Goal: Information Seeking & Learning: Understand process/instructions

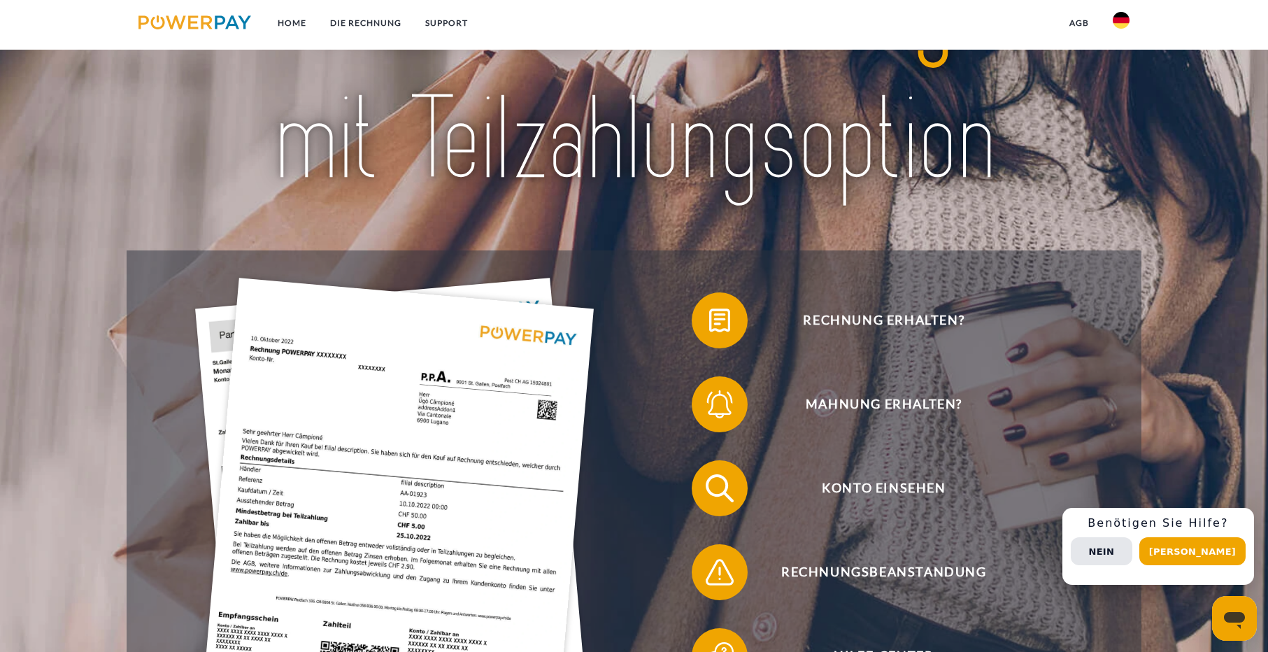
scroll to position [210, 0]
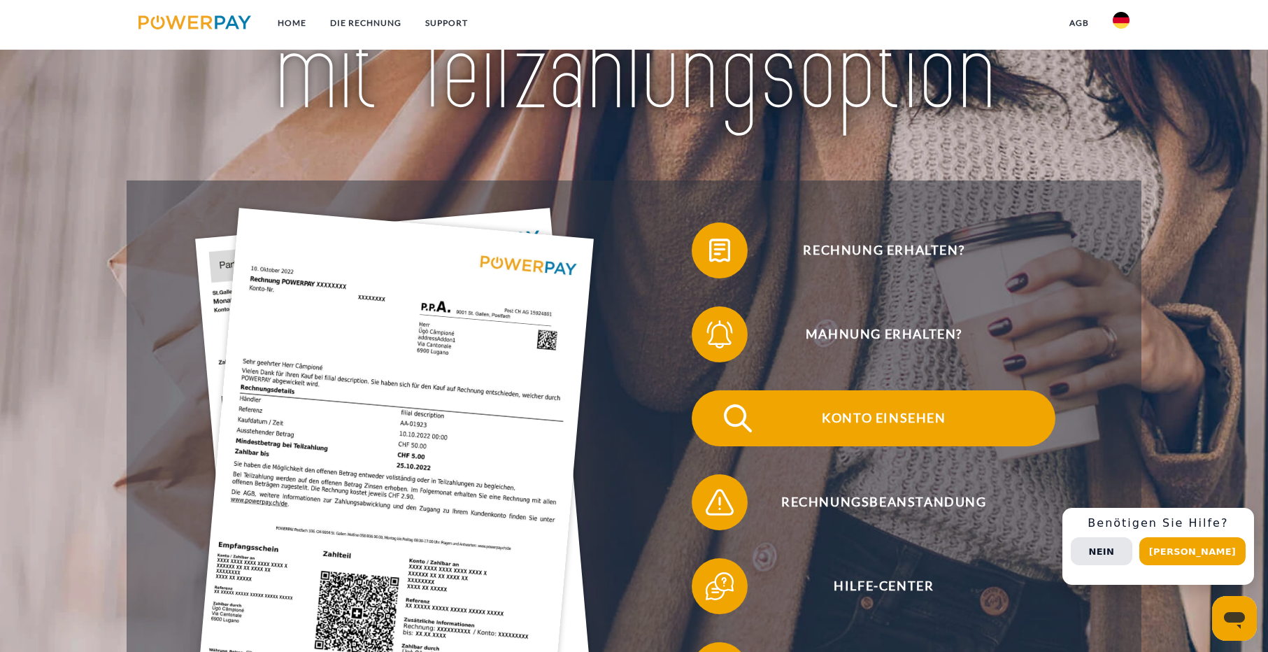
click at [892, 417] on span "Konto einsehen" at bounding box center [883, 418] width 343 height 56
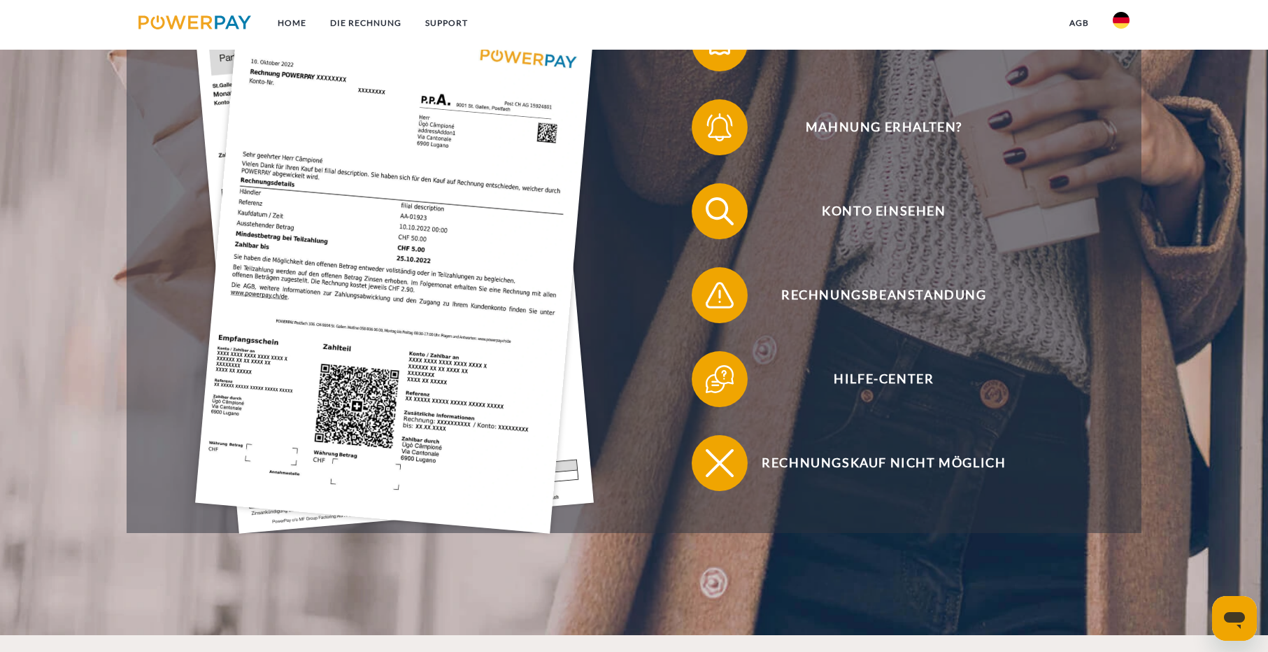
scroll to position [420, 0]
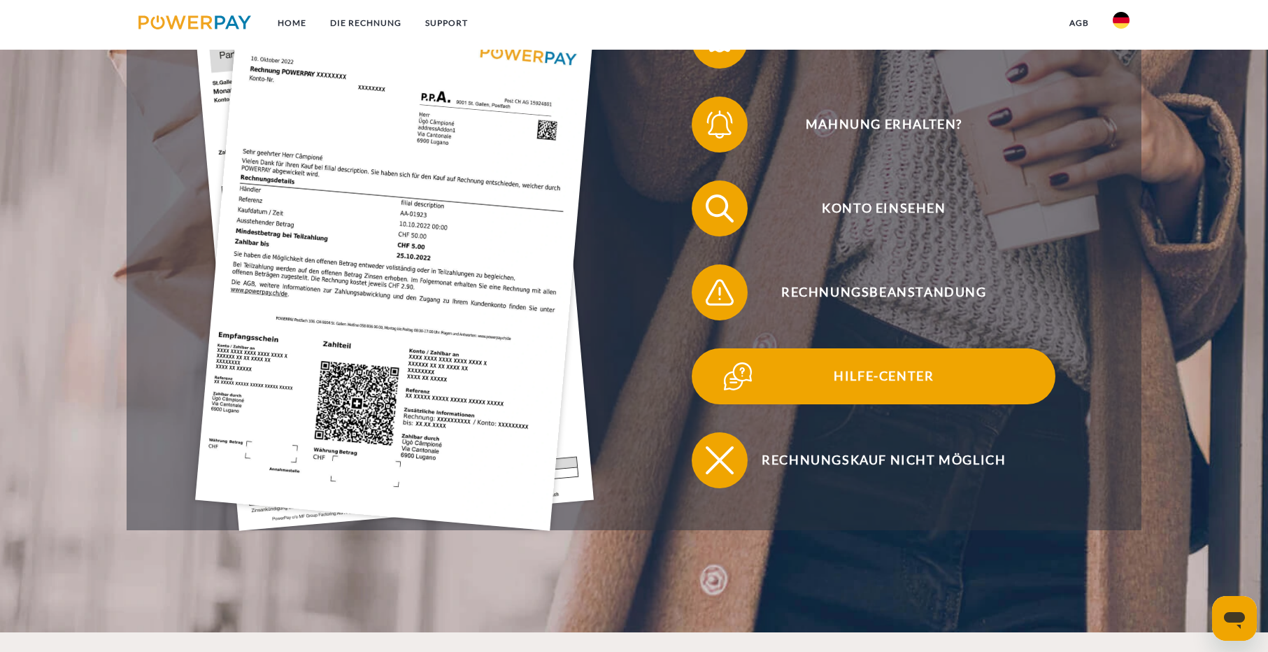
click at [885, 372] on span "Hilfe-Center" at bounding box center [883, 376] width 343 height 56
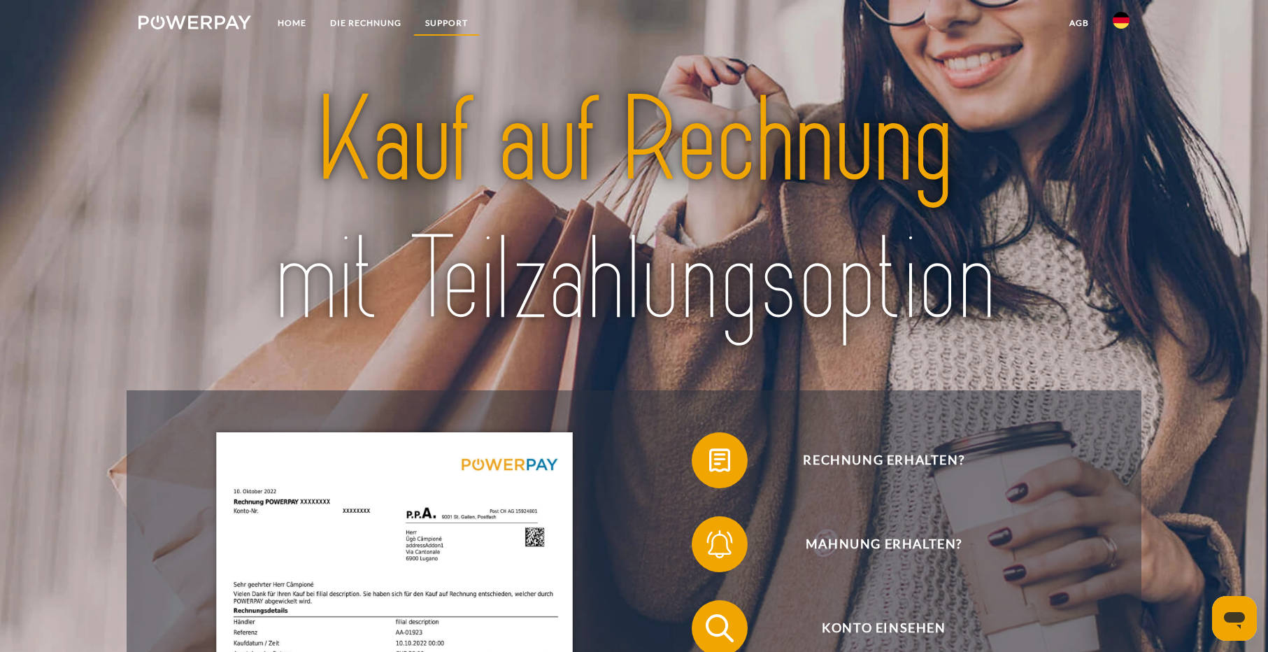
click at [442, 18] on link "SUPPORT" at bounding box center [446, 22] width 66 height 25
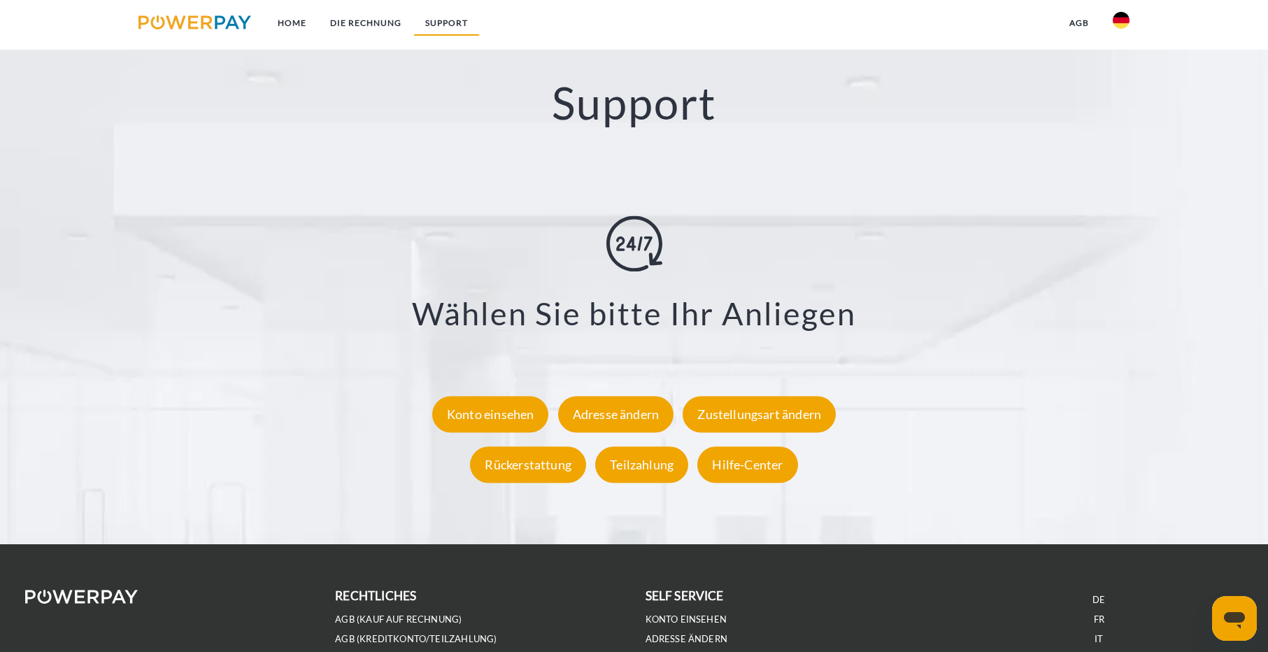
scroll to position [2595, 0]
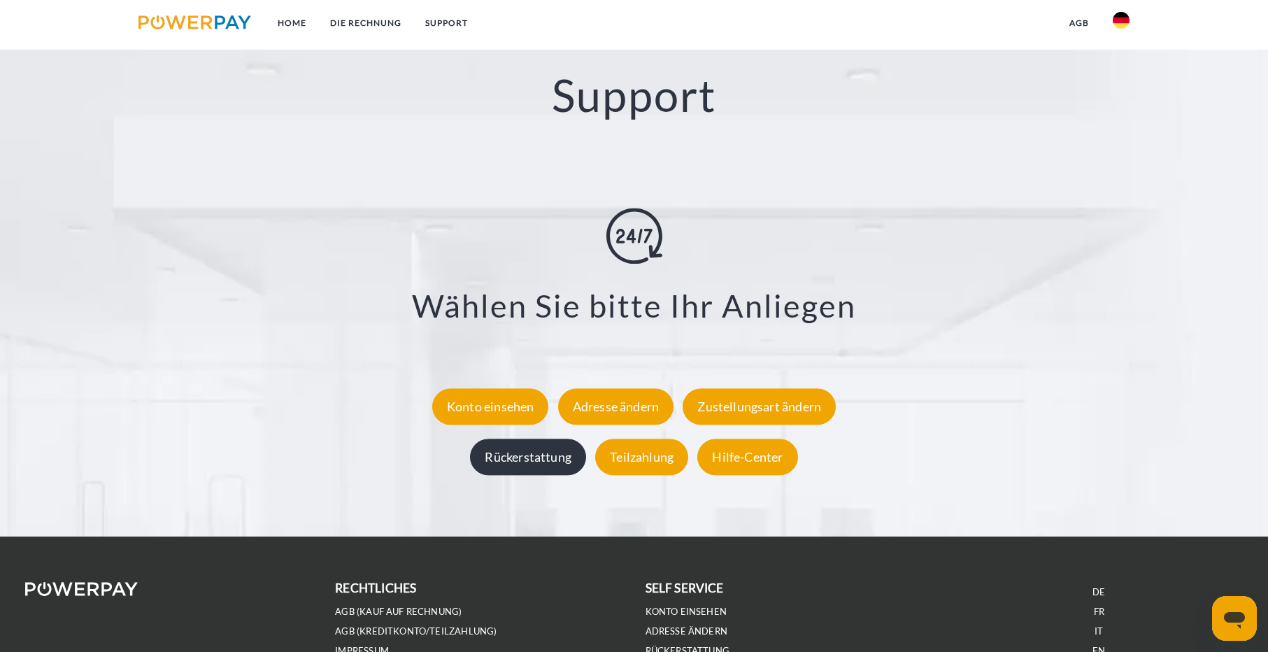
click at [530, 454] on div "Rückerstattung" at bounding box center [528, 456] width 116 height 36
click at [542, 458] on div "Rückerstattung" at bounding box center [528, 456] width 116 height 36
click at [522, 454] on div "Rückerstattung" at bounding box center [528, 456] width 116 height 36
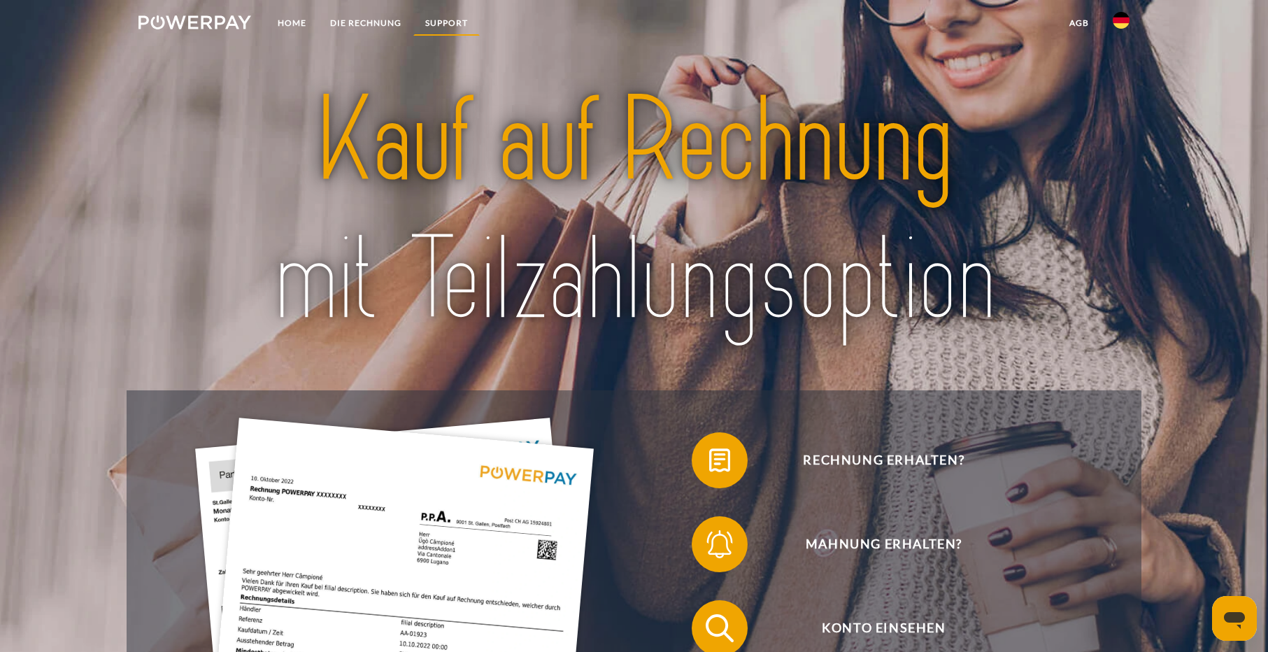
click at [443, 20] on link "SUPPORT" at bounding box center [446, 22] width 66 height 25
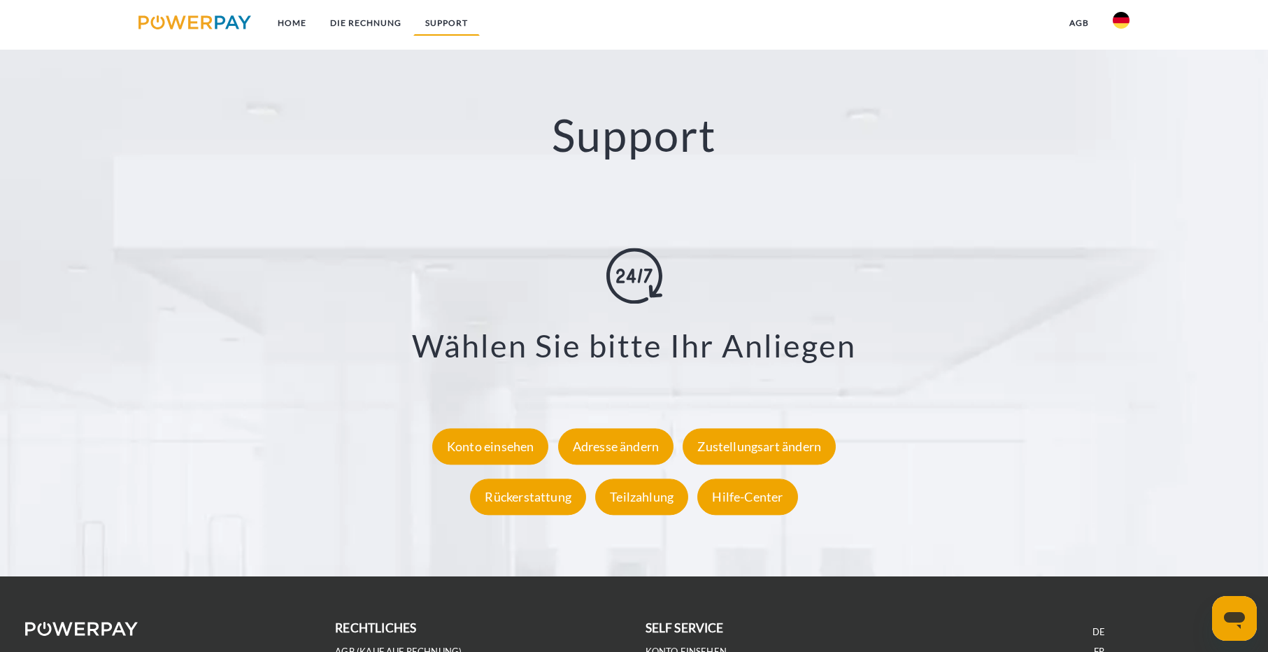
scroll to position [2595, 0]
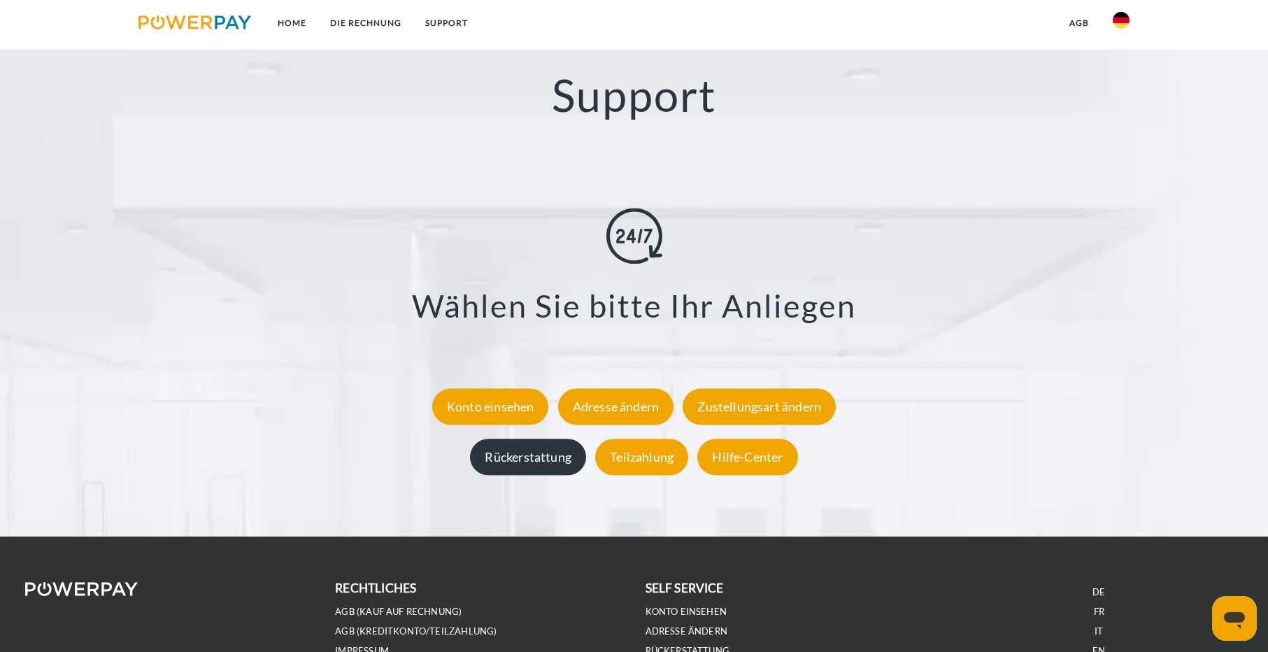
click at [548, 457] on div "Rückerstattung" at bounding box center [528, 456] width 116 height 36
